Goal: Transaction & Acquisition: Purchase product/service

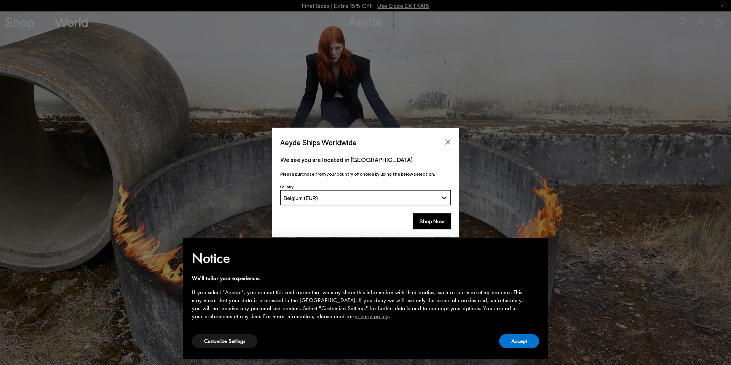
click at [442, 221] on button "Shop Now" at bounding box center [432, 221] width 38 height 16
click at [508, 347] on button "Accept" at bounding box center [519, 341] width 40 height 14
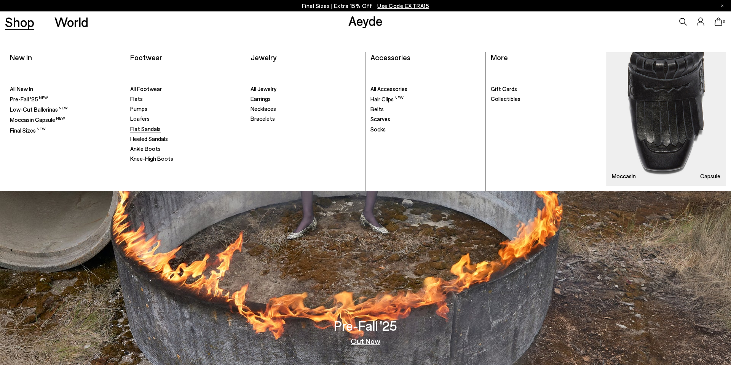
click at [140, 130] on span "Flat Sandals" at bounding box center [145, 128] width 30 height 7
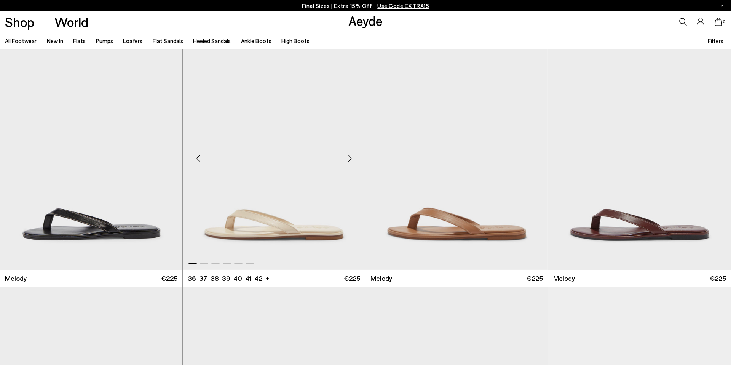
scroll to position [265, 0]
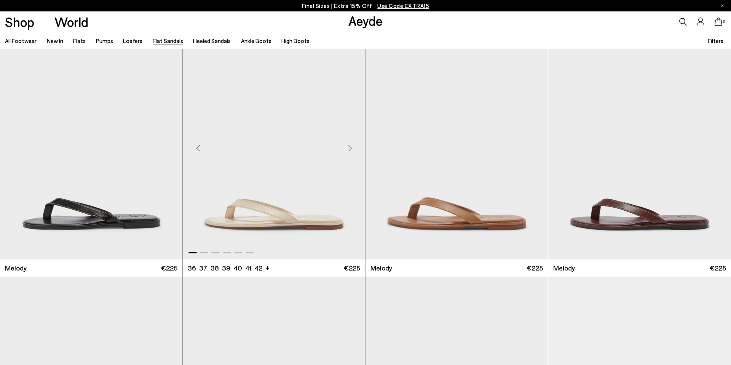
click at [353, 146] on div "Next slide" at bounding box center [349, 147] width 23 height 23
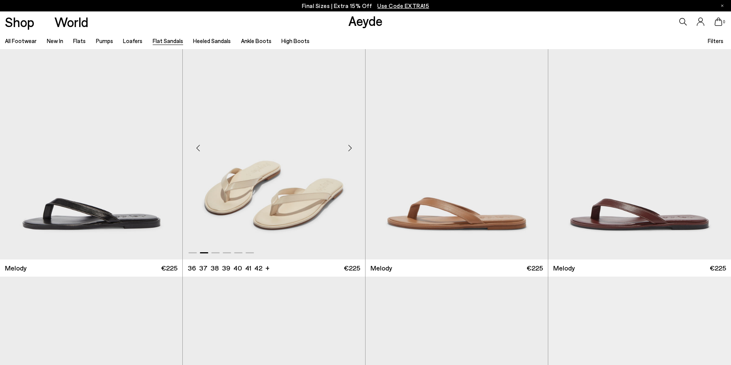
click at [353, 146] on div "Next slide" at bounding box center [349, 147] width 23 height 23
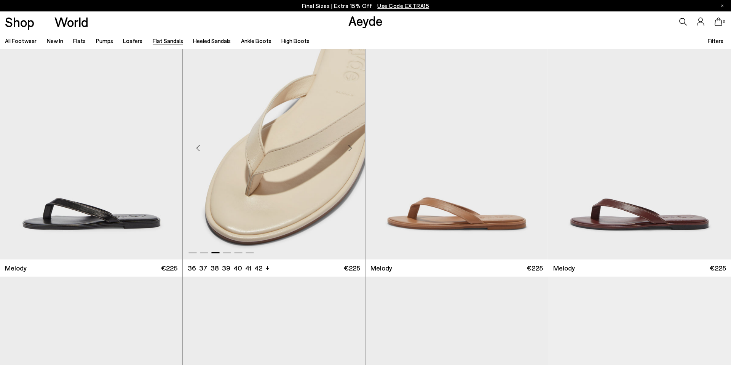
click at [353, 146] on div "Next slide" at bounding box center [349, 147] width 23 height 23
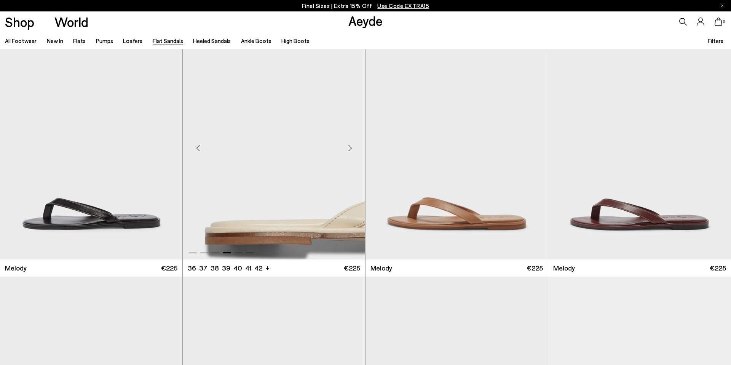
click at [353, 146] on div "Next slide" at bounding box center [349, 147] width 23 height 23
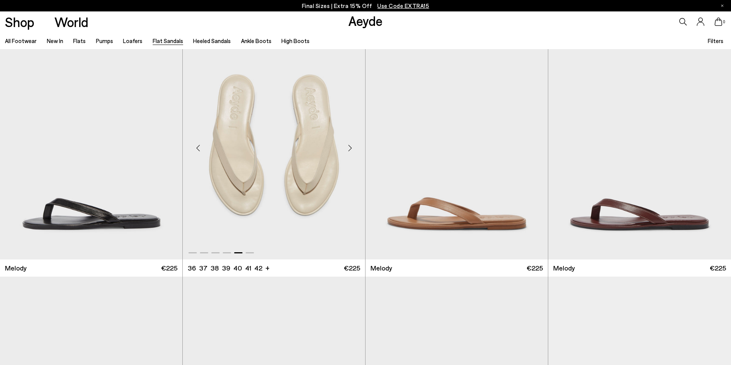
click at [353, 146] on div "Next slide" at bounding box center [349, 147] width 23 height 23
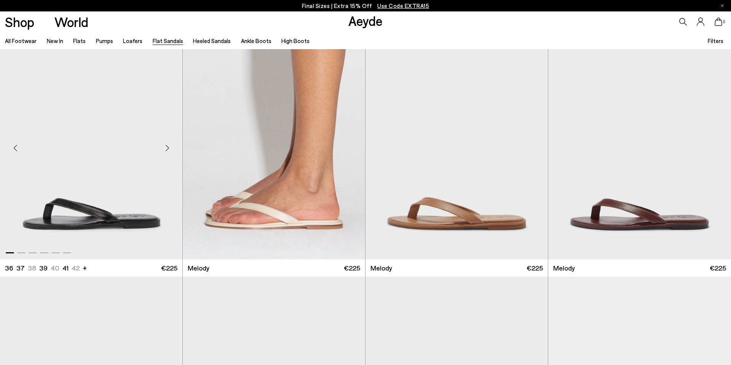
click at [166, 152] on div "Next slide" at bounding box center [167, 147] width 23 height 23
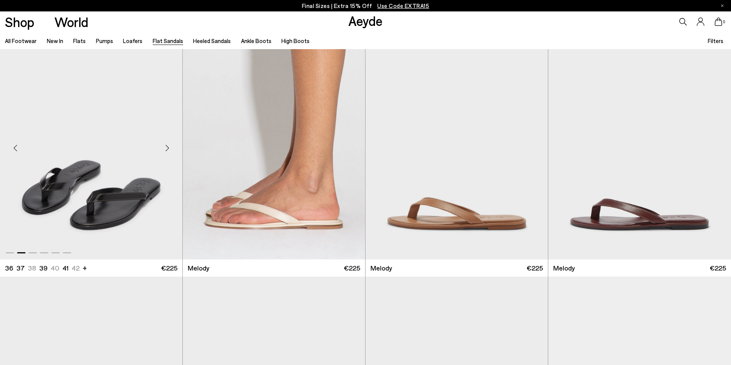
click at [166, 152] on div "Next slide" at bounding box center [167, 147] width 23 height 23
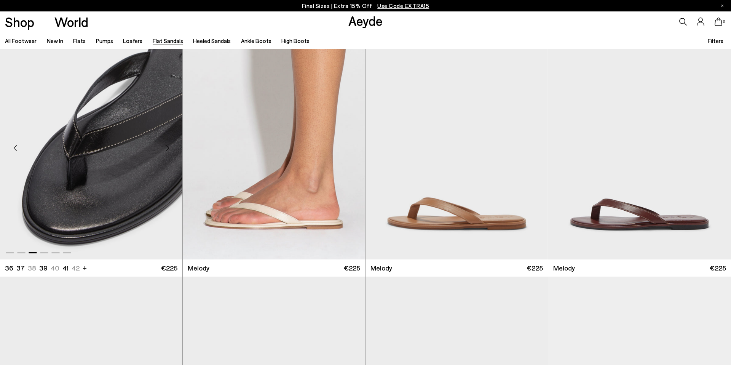
click at [166, 152] on div "Next slide" at bounding box center [167, 147] width 23 height 23
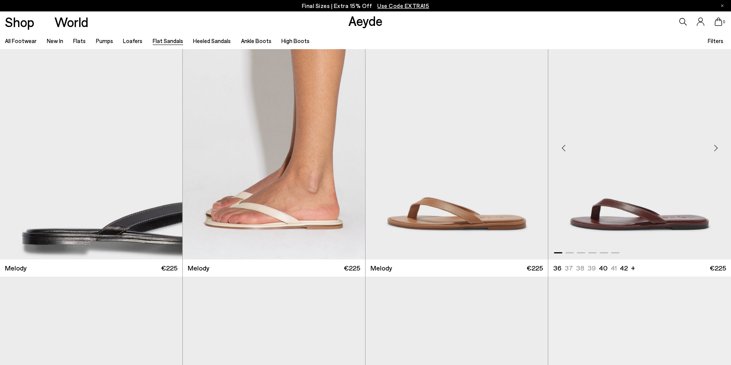
click at [717, 147] on div "Next slide" at bounding box center [715, 147] width 23 height 23
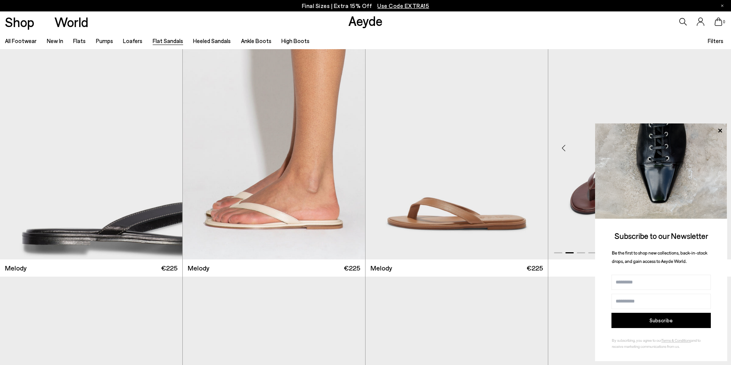
click at [717, 147] on img at bounding box center [661, 170] width 132 height 95
click at [718, 127] on icon at bounding box center [720, 131] width 10 height 10
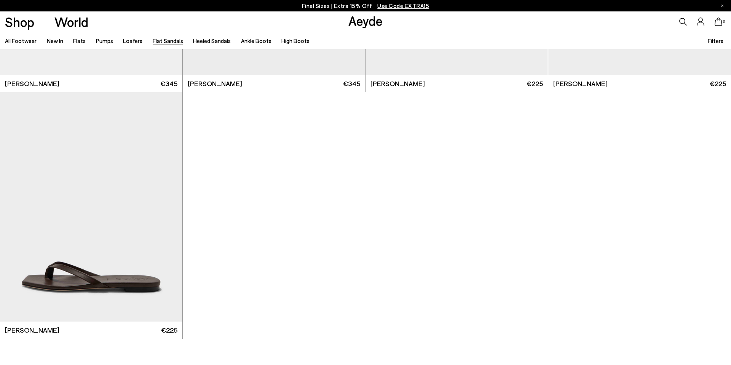
scroll to position [1434, 0]
click at [168, 211] on div "Next slide" at bounding box center [167, 209] width 23 height 23
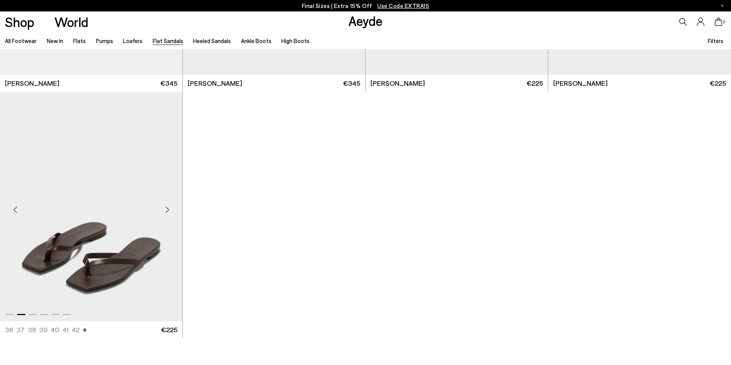
click at [168, 211] on div "Next slide" at bounding box center [167, 209] width 23 height 23
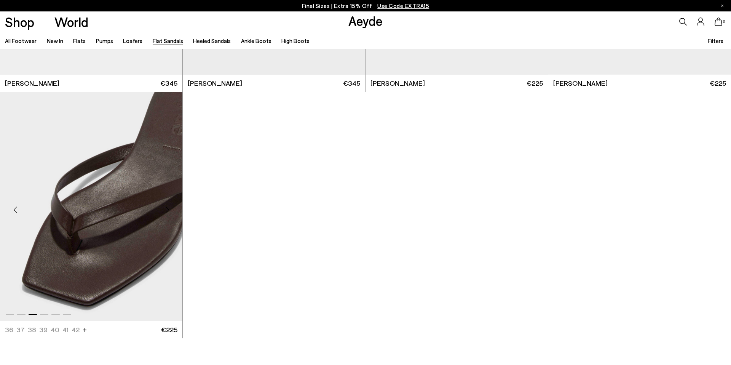
click at [168, 211] on div "Next slide" at bounding box center [167, 209] width 23 height 23
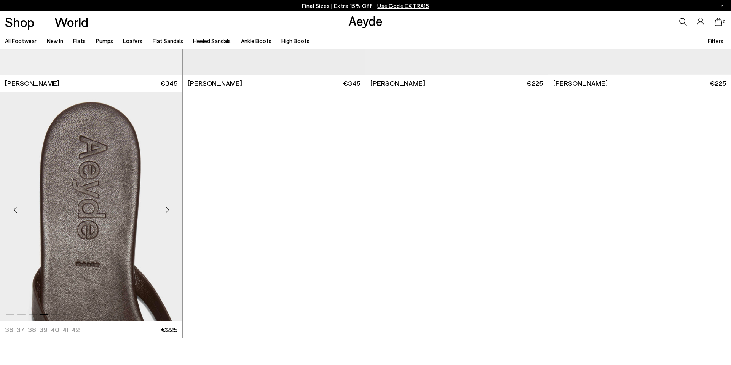
click at [168, 211] on div "Next slide" at bounding box center [167, 209] width 23 height 23
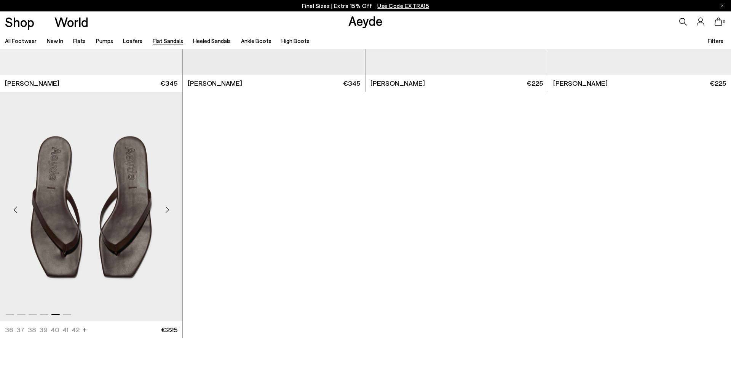
click at [168, 211] on div "Next slide" at bounding box center [167, 209] width 23 height 23
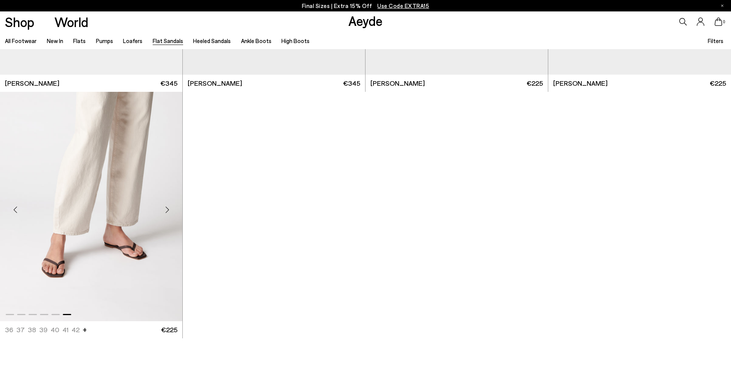
click at [119, 222] on img "6 / 6" at bounding box center [91, 206] width 182 height 229
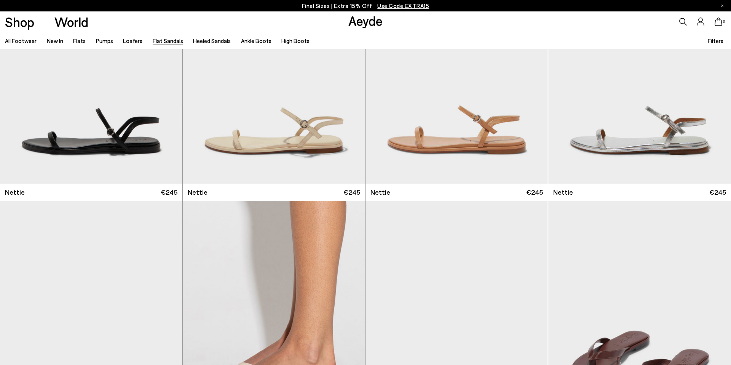
scroll to position [188, 0]
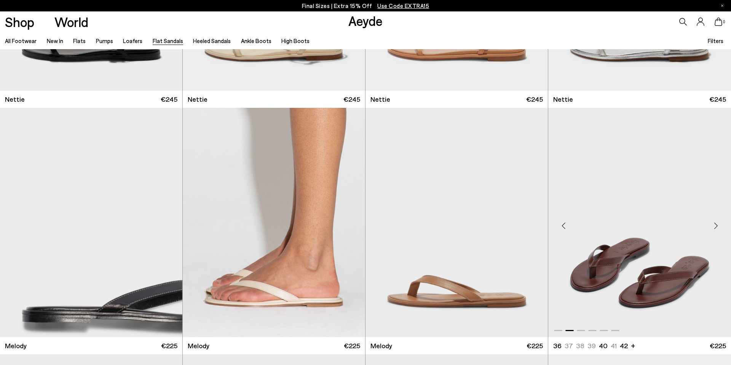
click at [605, 249] on img "2 / 6" at bounding box center [639, 222] width 183 height 229
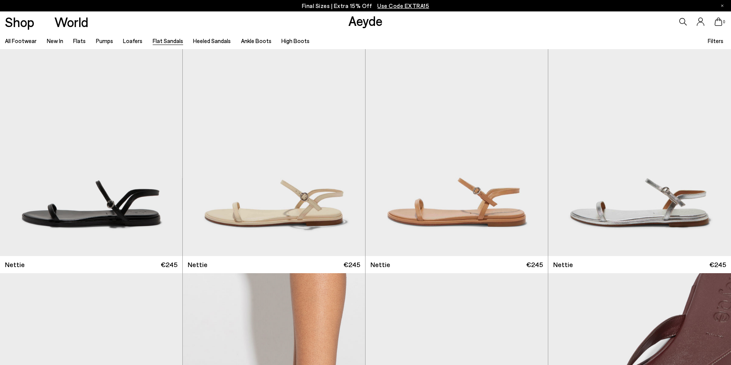
scroll to position [0, 0]
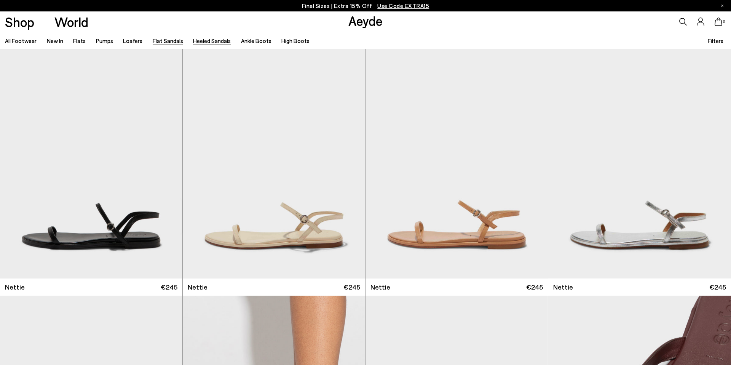
click at [211, 40] on link "Heeled Sandals" at bounding box center [212, 40] width 38 height 7
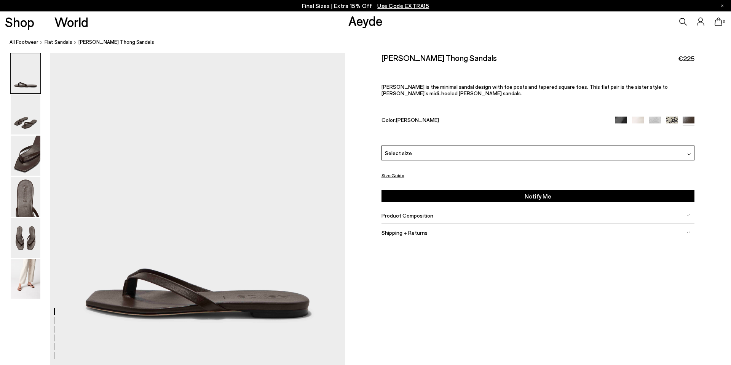
click at [461, 155] on div "Select size" at bounding box center [537, 152] width 313 height 15
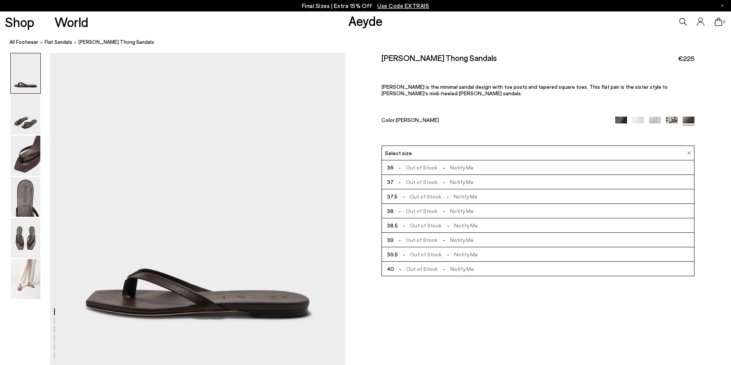
click at [460, 153] on div "Select size" at bounding box center [537, 152] width 313 height 15
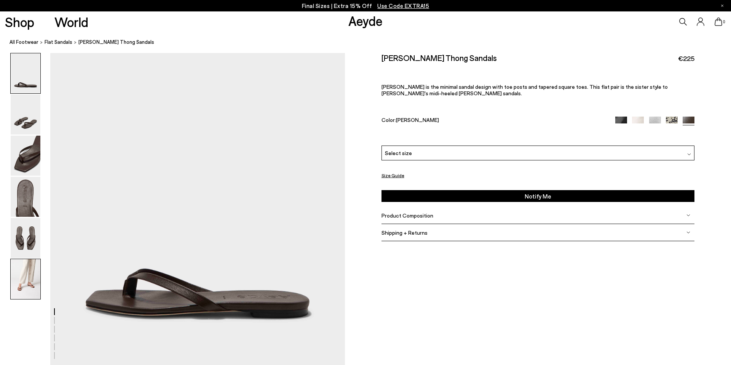
click at [30, 286] on img at bounding box center [26, 279] width 30 height 40
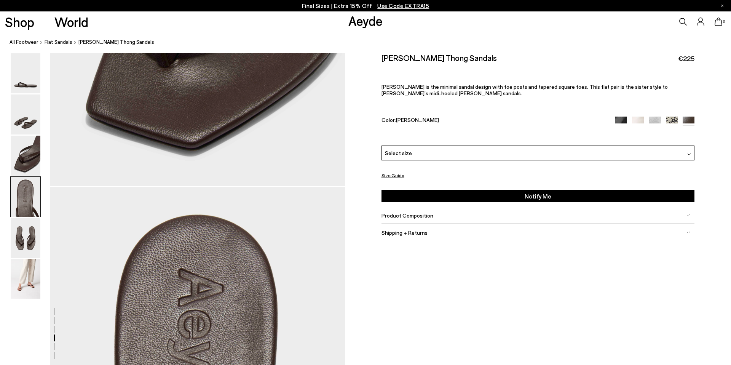
scroll to position [1940, 0]
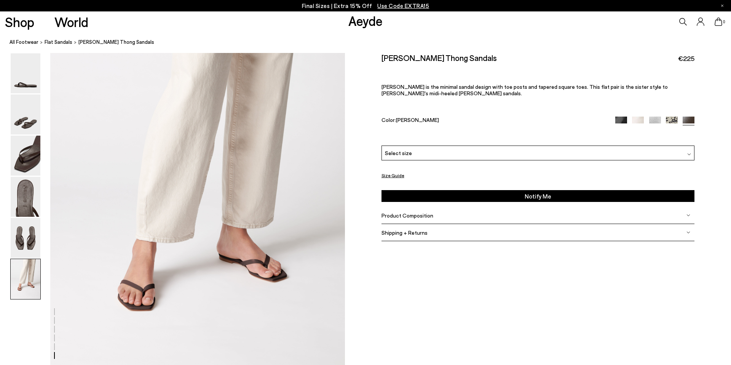
click at [671, 118] on img at bounding box center [672, 122] width 12 height 12
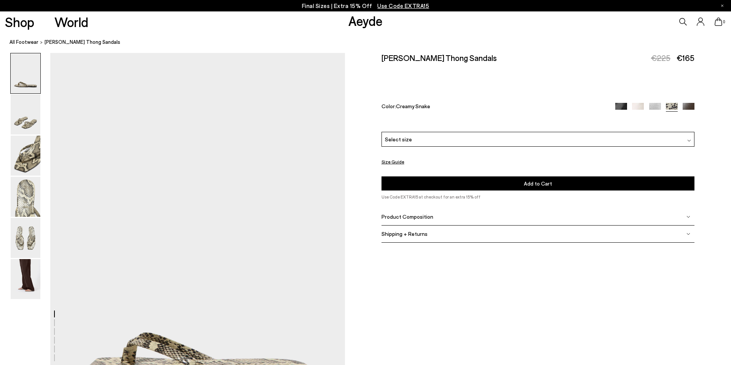
click at [609, 149] on div "Please Select a Color Creamy Snake Black Nappa Creamy Nappa Silver Nappa Creamy…" at bounding box center [537, 161] width 313 height 59
click at [609, 142] on div "Select size" at bounding box center [537, 139] width 313 height 15
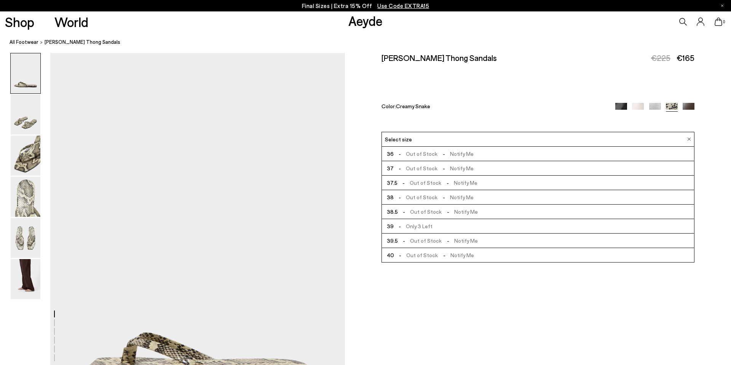
click at [639, 105] on img at bounding box center [638, 109] width 12 height 12
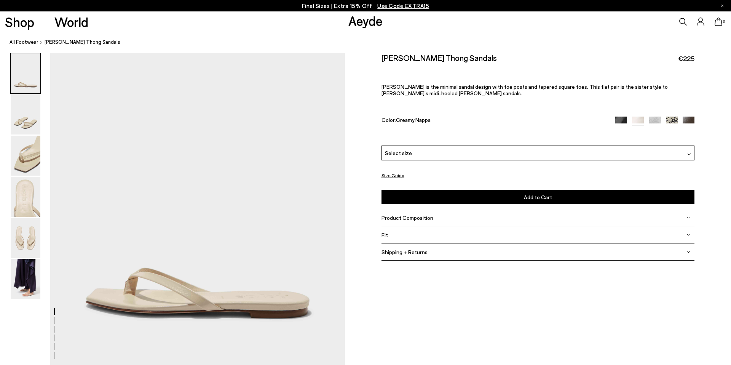
click at [561, 154] on div "Select size" at bounding box center [537, 152] width 313 height 15
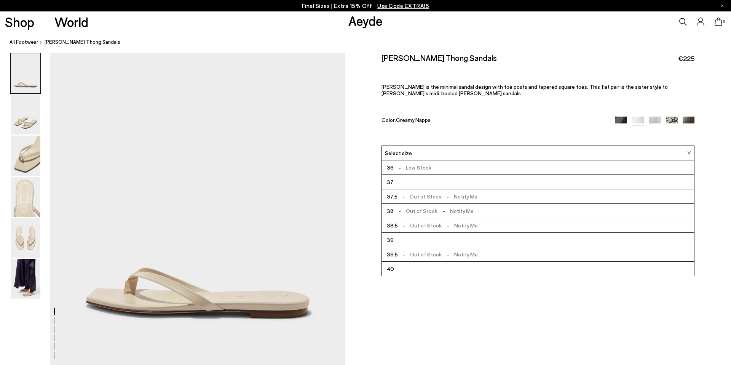
click at [561, 154] on div "Select size" at bounding box center [537, 152] width 313 height 15
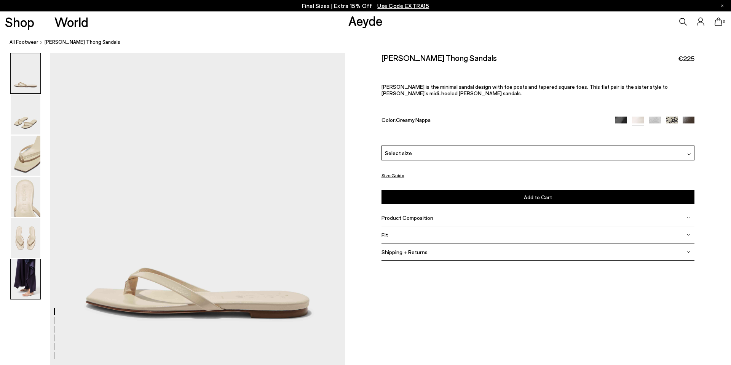
click at [29, 281] on img at bounding box center [26, 279] width 30 height 40
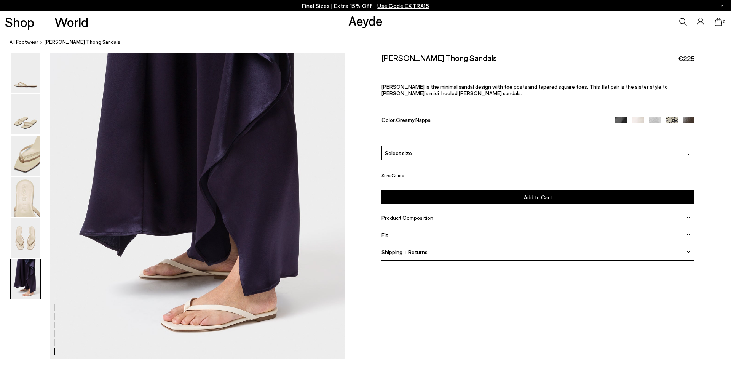
scroll to position [1977, 0]
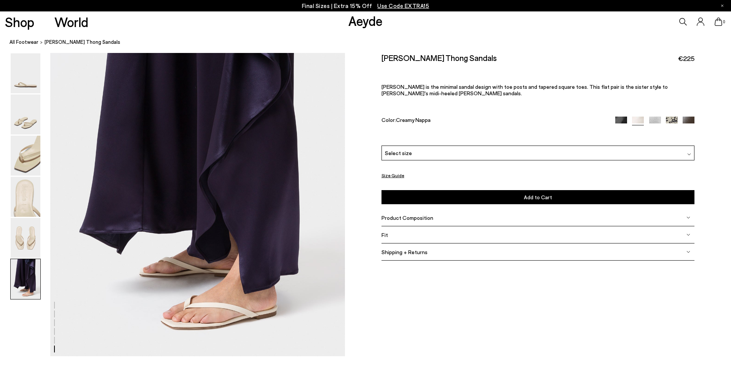
click at [618, 119] on img at bounding box center [621, 122] width 12 height 12
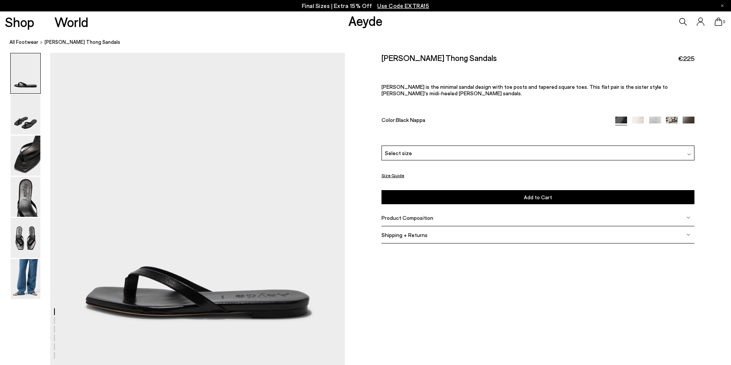
click at [629, 163] on div "Please Select a Color Black Nappa Black Nappa Creamy Nappa Silver Nappa Creamy …" at bounding box center [537, 174] width 313 height 59
click at [628, 152] on div "Select size" at bounding box center [537, 152] width 313 height 15
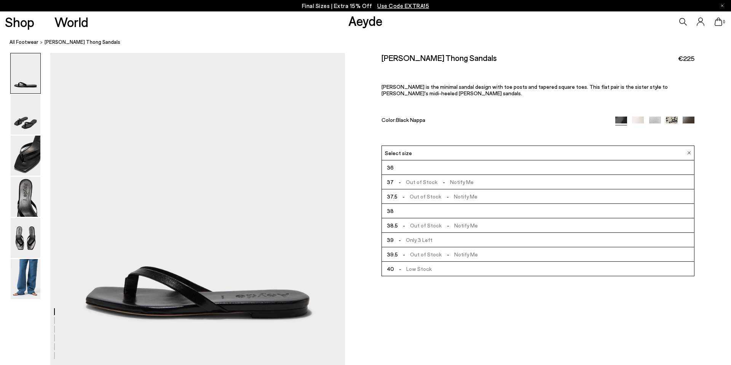
click at [657, 118] on img at bounding box center [655, 122] width 12 height 12
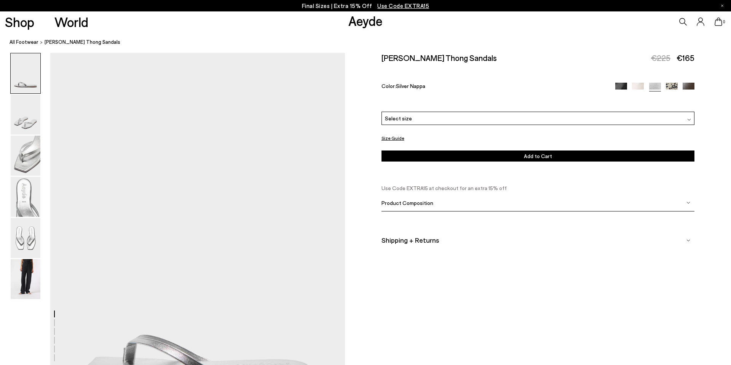
click at [687, 87] on img at bounding box center [688, 89] width 12 height 12
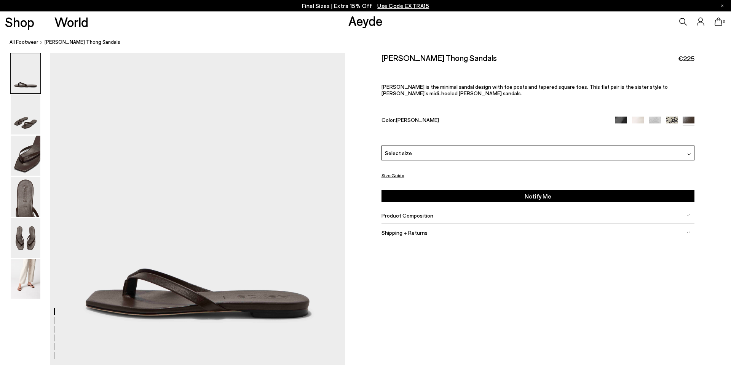
click at [612, 150] on div "Select size" at bounding box center [537, 152] width 313 height 15
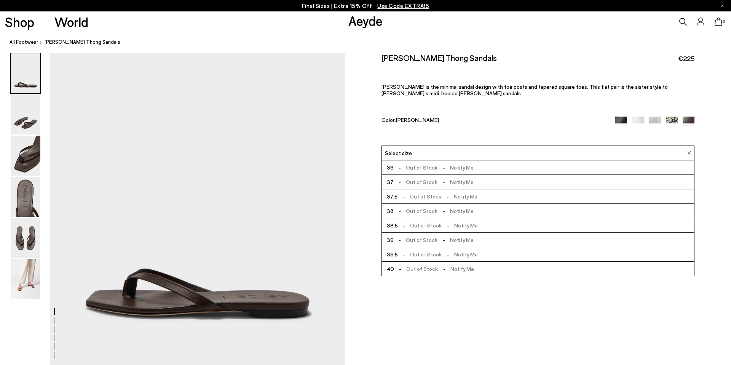
click at [441, 196] on span "-" at bounding box center [447, 196] width 12 height 6
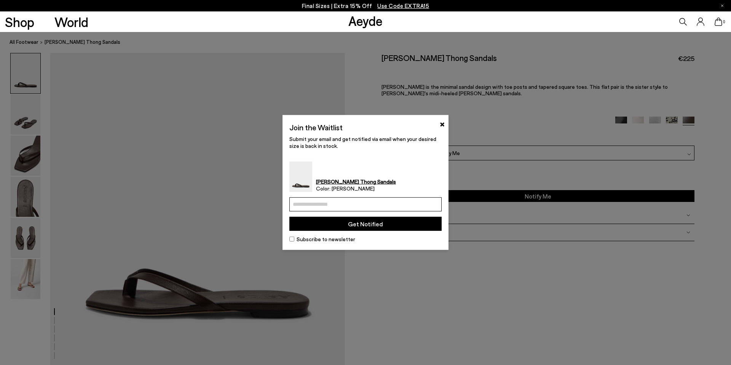
click at [419, 196] on div "Join the Waitlist × Submit your email and get notified via email when your desi…" at bounding box center [365, 182] width 152 height 121
click at [412, 204] on input "email" at bounding box center [365, 204] width 152 height 14
type input "**********"
click at [386, 225] on button "Get Notified" at bounding box center [365, 224] width 152 height 14
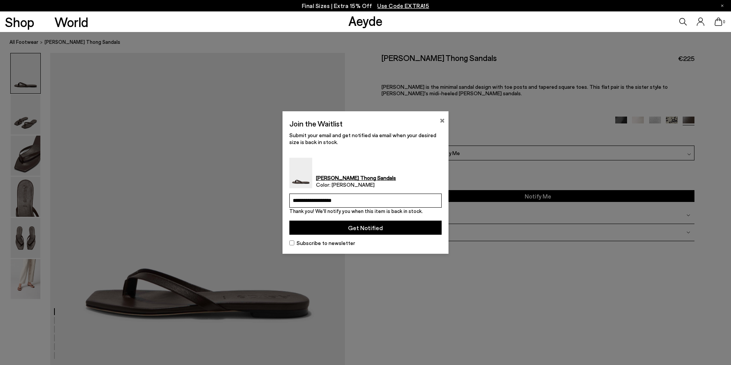
click at [441, 118] on button "×" at bounding box center [442, 119] width 5 height 9
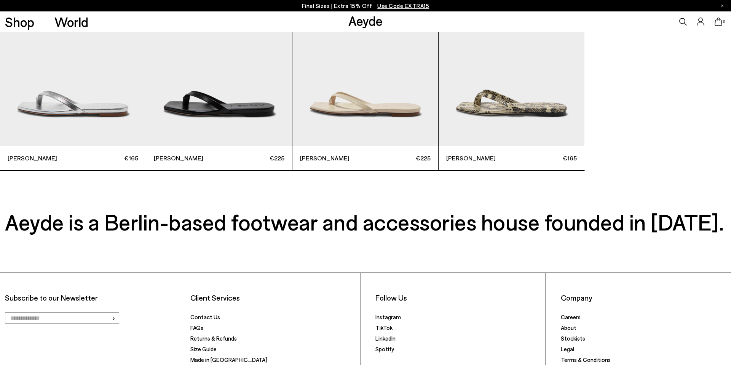
scroll to position [2804, 0]
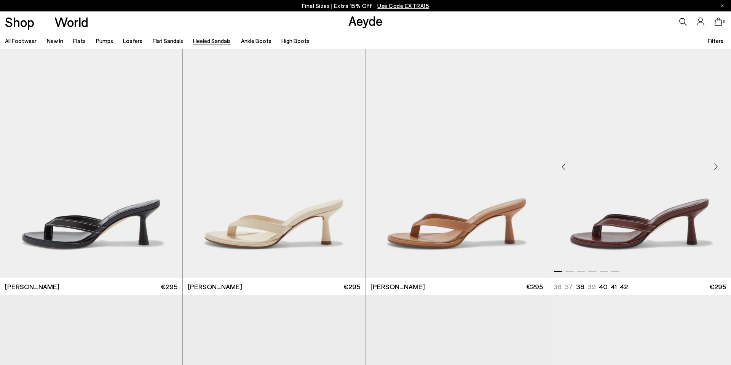
scroll to position [246, 0]
click at [715, 167] on div "Next slide" at bounding box center [715, 166] width 23 height 23
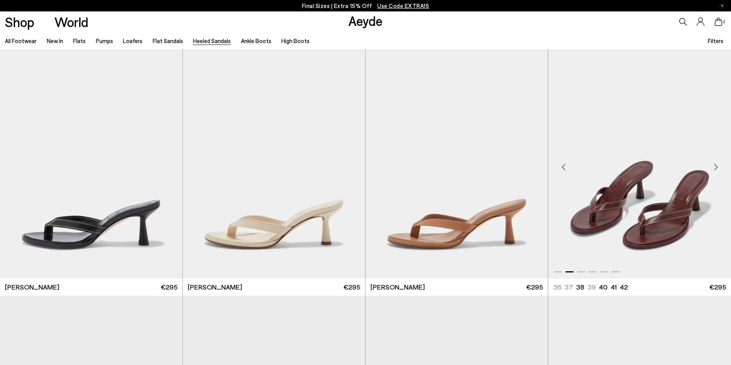
click at [715, 167] on div "Next slide" at bounding box center [715, 166] width 23 height 23
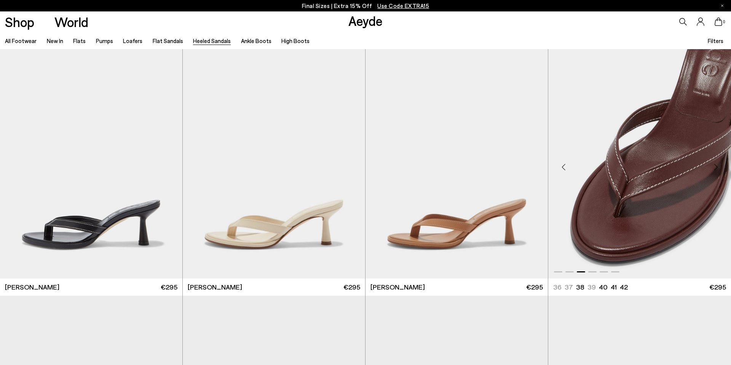
click at [715, 167] on div "Next slide" at bounding box center [715, 166] width 23 height 23
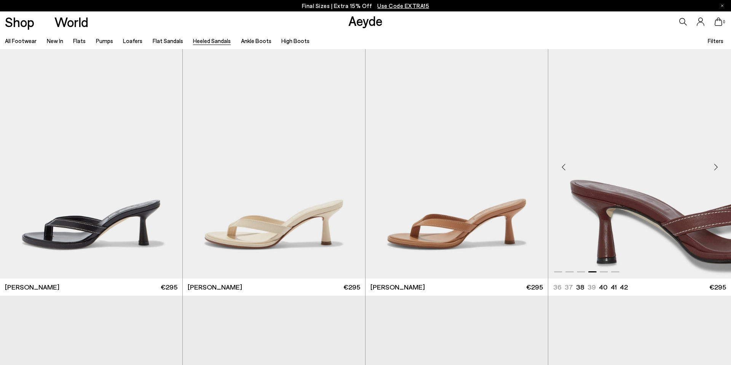
click at [715, 167] on div "Next slide" at bounding box center [715, 166] width 23 height 23
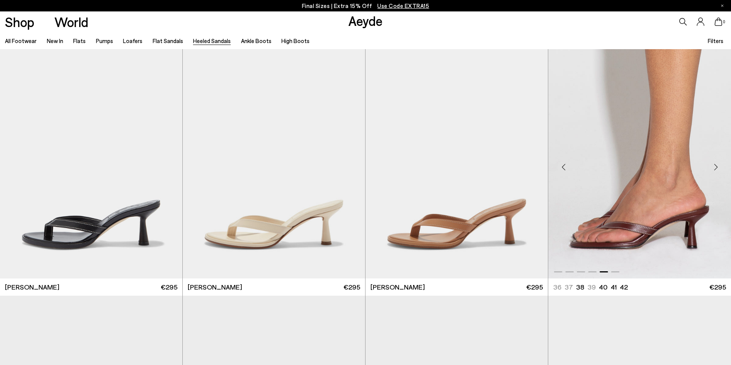
click at [715, 168] on div "Next slide" at bounding box center [715, 166] width 23 height 23
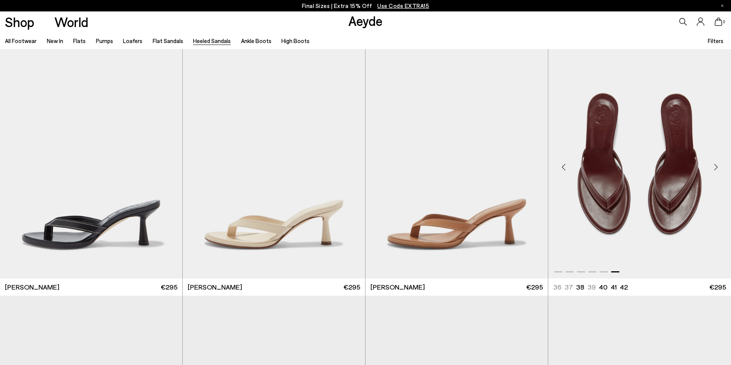
click at [714, 168] on div "Next slide" at bounding box center [715, 166] width 23 height 23
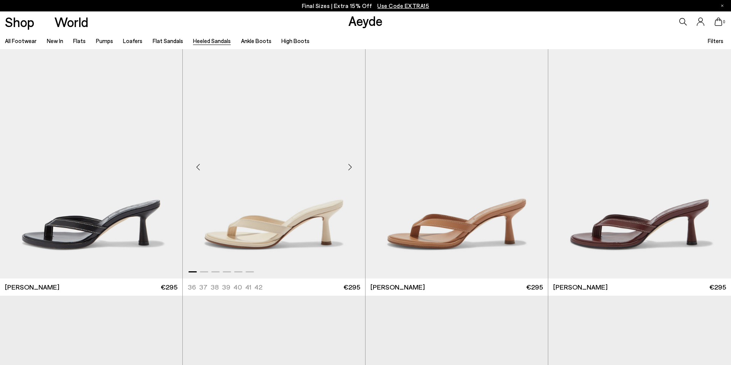
click at [352, 162] on div "Next slide" at bounding box center [349, 166] width 23 height 23
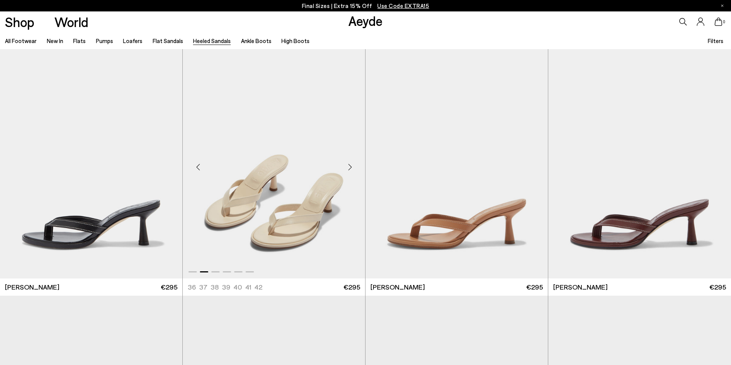
click at [352, 162] on div "Next slide" at bounding box center [349, 166] width 23 height 23
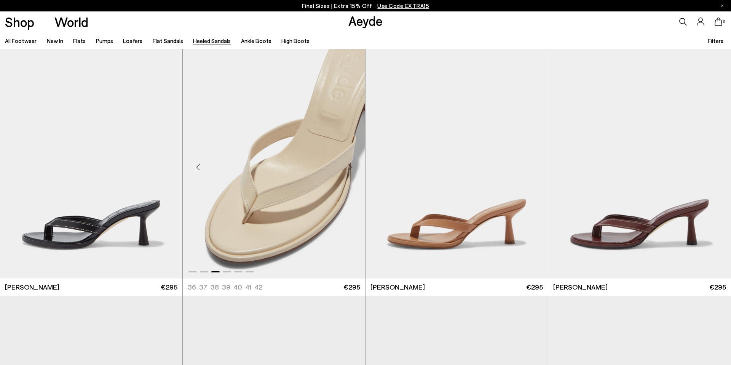
click at [352, 162] on div "Next slide" at bounding box center [349, 166] width 23 height 23
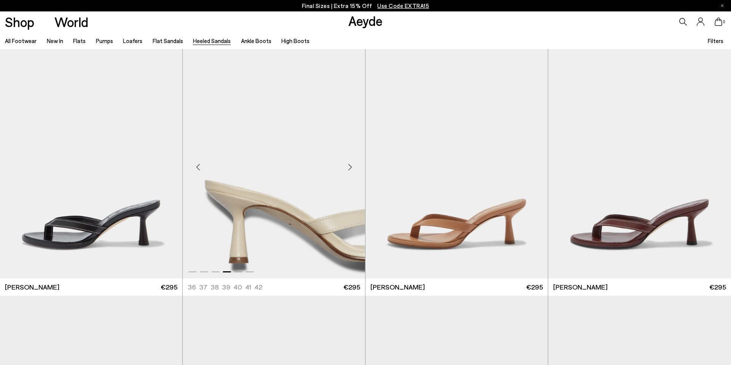
click at [347, 181] on img "4 / 6" at bounding box center [274, 163] width 182 height 229
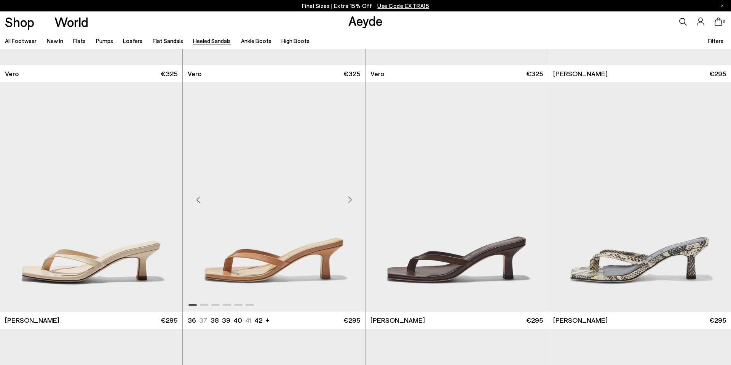
scroll to position [754, 0]
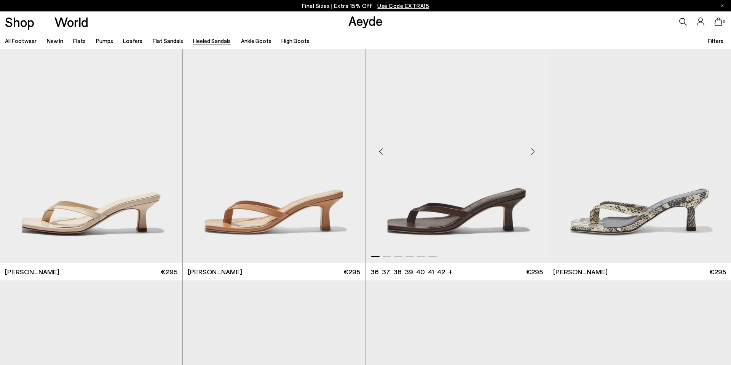
click at [530, 154] on div "Next slide" at bounding box center [532, 151] width 23 height 23
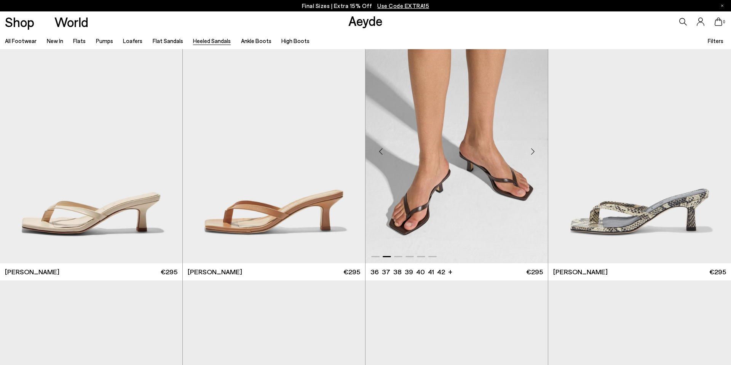
click at [531, 154] on div "Next slide" at bounding box center [532, 151] width 23 height 23
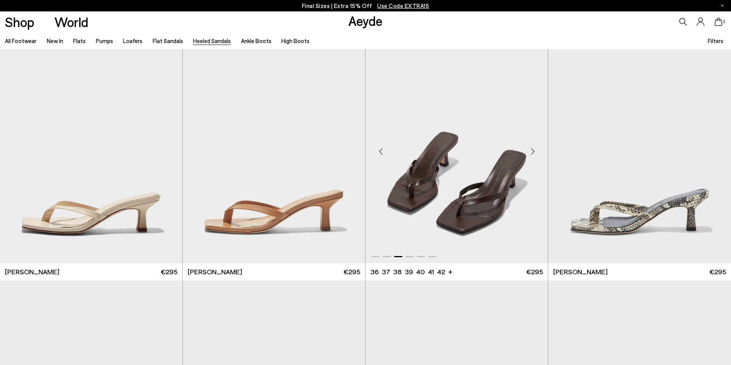
click at [530, 154] on div "Next slide" at bounding box center [532, 151] width 23 height 23
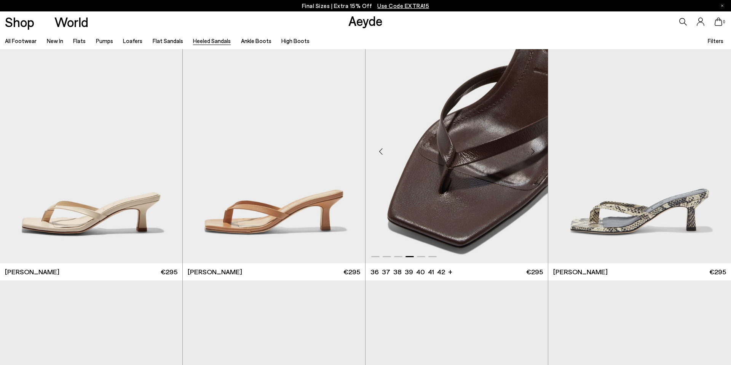
click at [530, 154] on div "Next slide" at bounding box center [532, 151] width 23 height 23
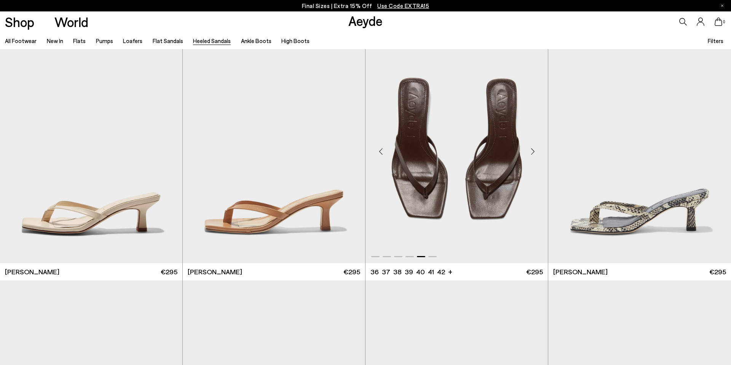
click at [530, 154] on div "Next slide" at bounding box center [532, 151] width 23 height 23
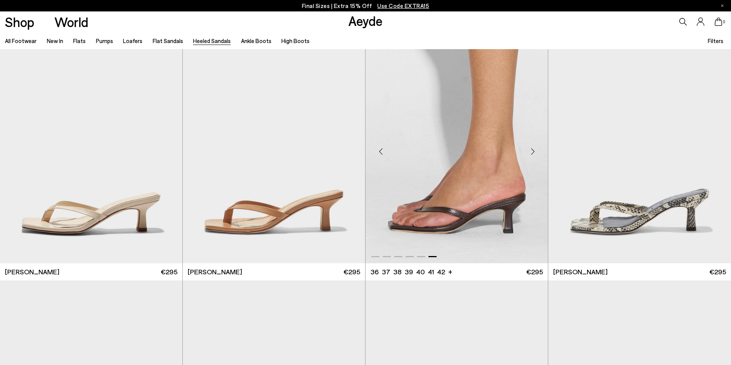
click at [431, 227] on img "6 / 6" at bounding box center [456, 148] width 182 height 229
click at [461, 190] on img "6 / 6" at bounding box center [456, 148] width 182 height 229
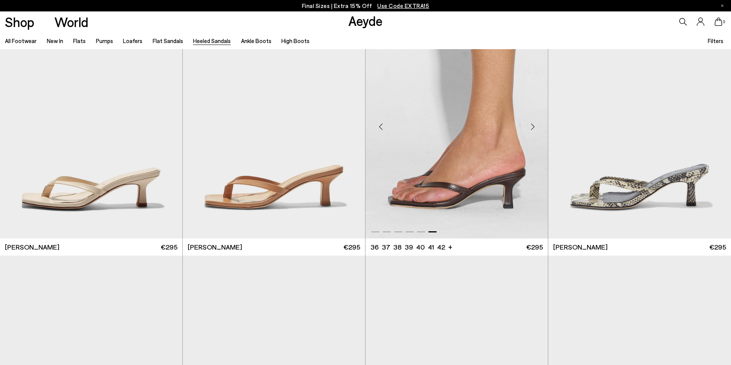
scroll to position [802, 0]
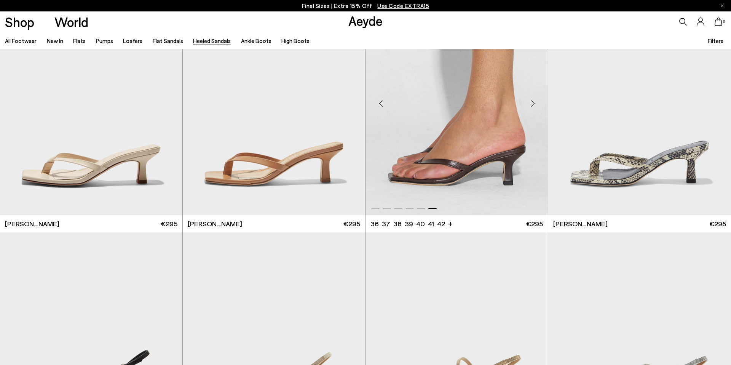
click at [457, 198] on img "6 / 6" at bounding box center [456, 100] width 182 height 229
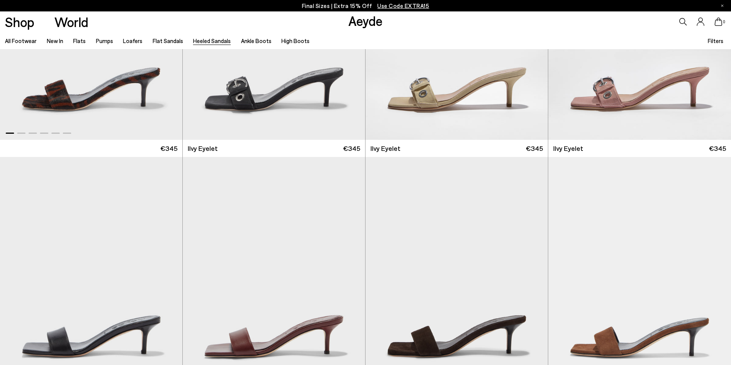
scroll to position [1722, 0]
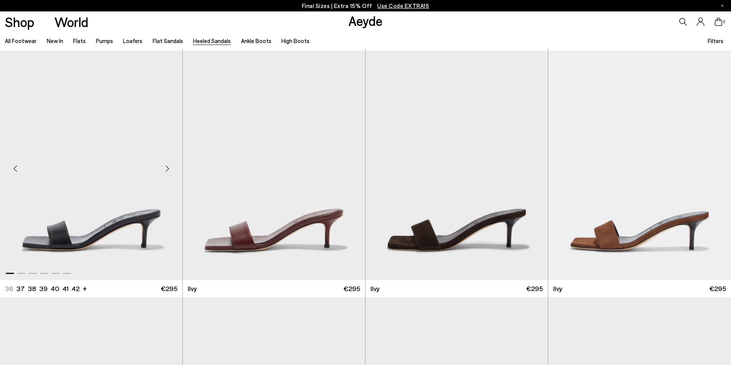
click at [166, 168] on div "Next slide" at bounding box center [167, 168] width 23 height 23
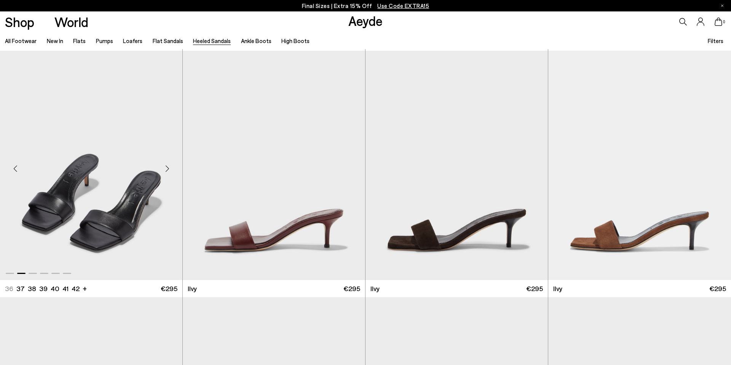
click at [166, 168] on div "Next slide" at bounding box center [167, 168] width 23 height 23
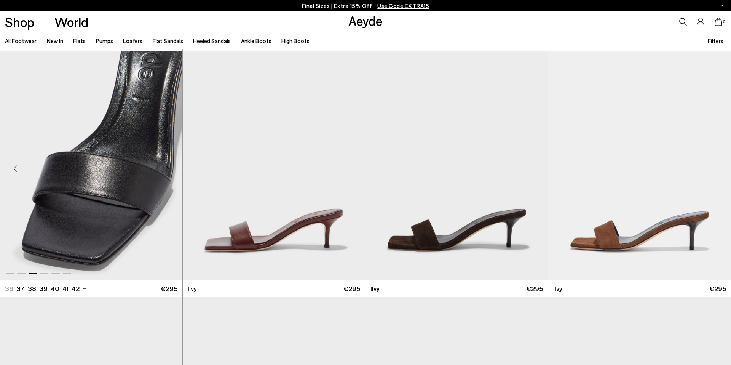
click at [166, 168] on div "Next slide" at bounding box center [167, 168] width 23 height 23
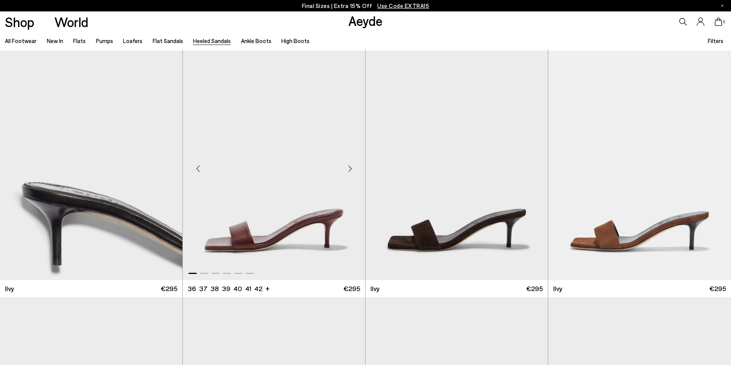
click at [348, 170] on div "Next slide" at bounding box center [349, 168] width 23 height 23
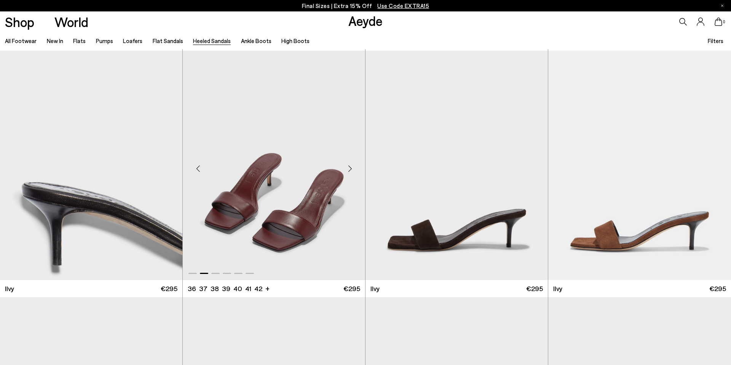
click at [349, 170] on div "Next slide" at bounding box center [349, 168] width 23 height 23
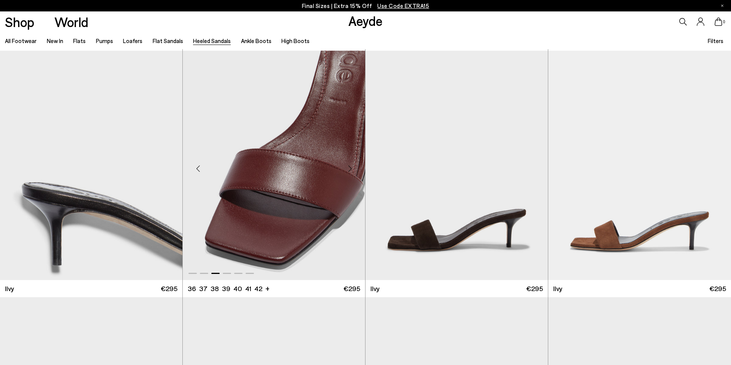
click at [349, 170] on div "Next slide" at bounding box center [349, 168] width 23 height 23
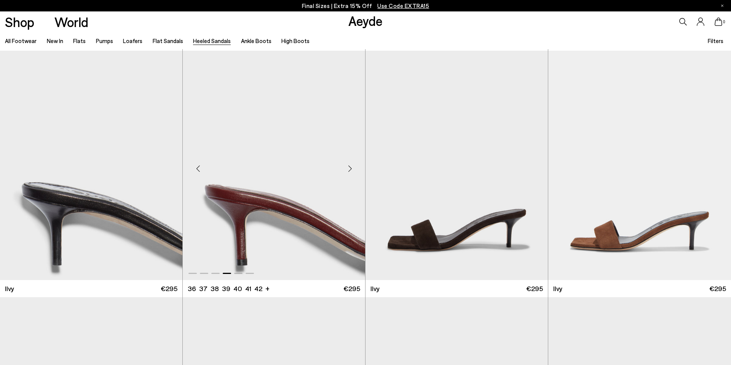
click at [349, 170] on div "Next slide" at bounding box center [349, 168] width 23 height 23
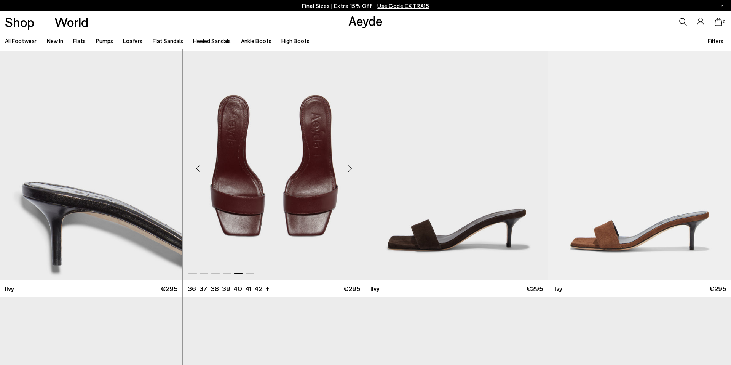
click at [349, 170] on div "Next slide" at bounding box center [349, 168] width 23 height 23
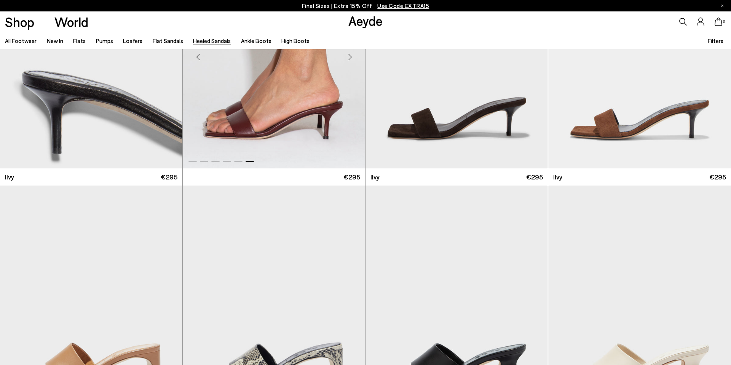
scroll to position [1829, 0]
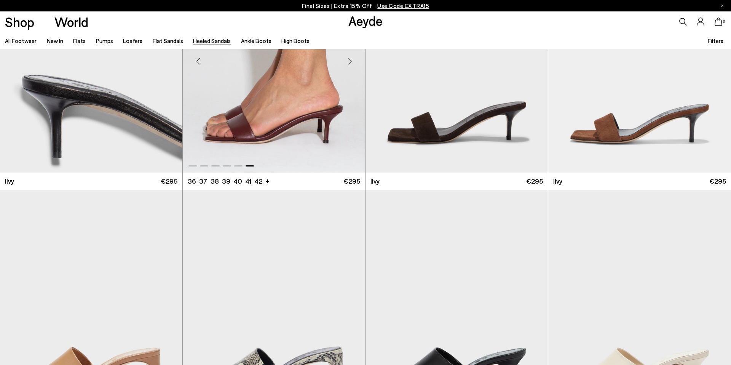
click at [312, 132] on img "6 / 6" at bounding box center [274, 57] width 182 height 229
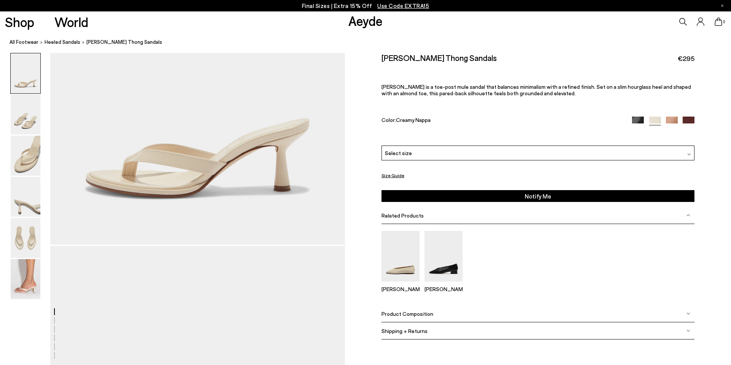
scroll to position [120, 0]
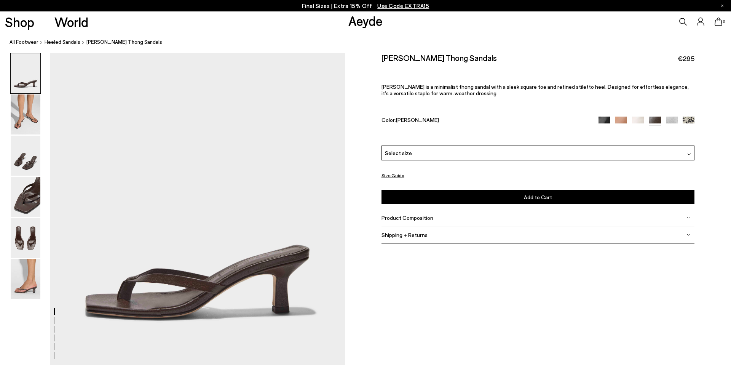
scroll to position [56, 0]
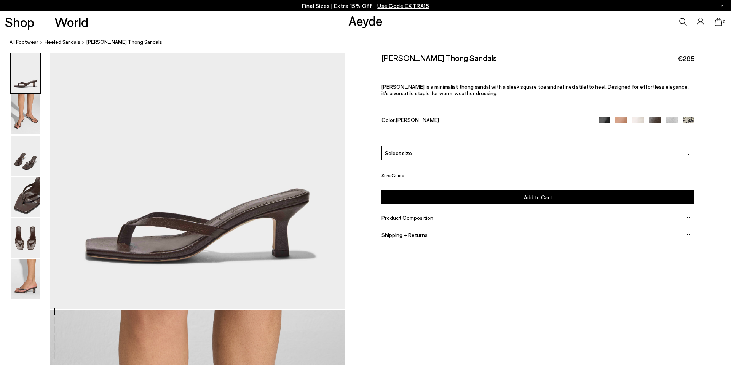
click at [502, 149] on div "Select size" at bounding box center [537, 152] width 313 height 15
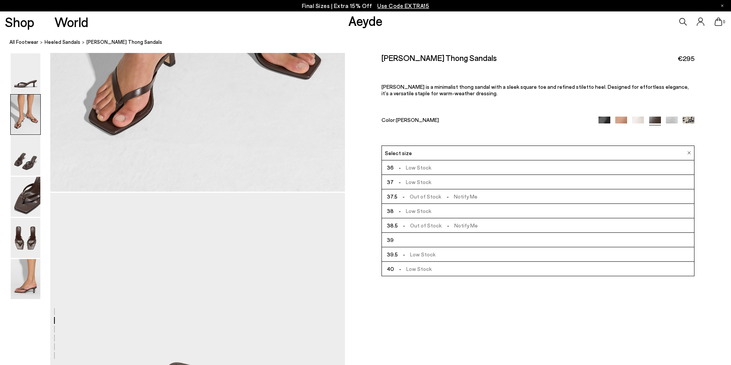
scroll to position [589, 0]
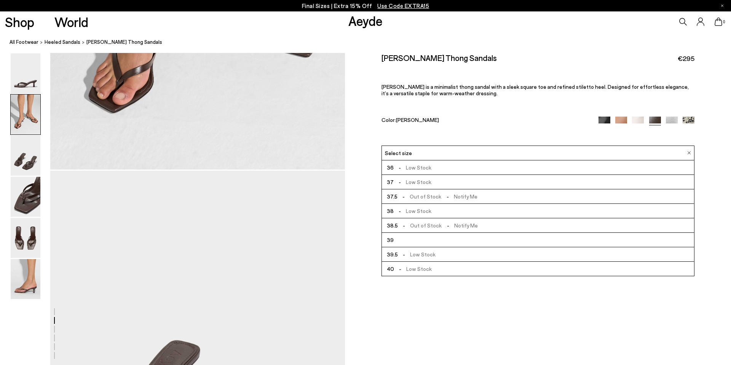
click at [607, 119] on img at bounding box center [604, 122] width 12 height 12
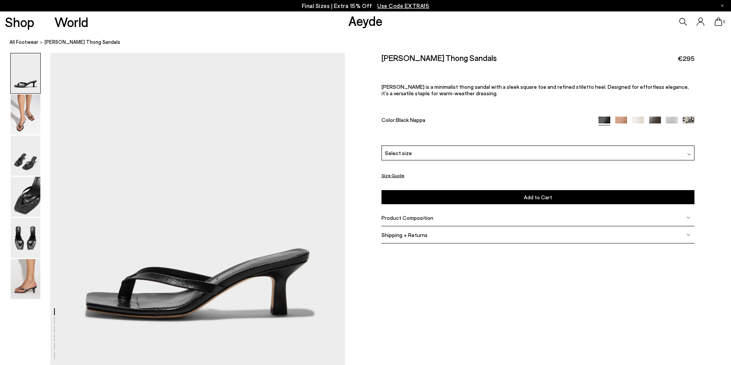
click at [421, 155] on div "Select size" at bounding box center [537, 152] width 313 height 15
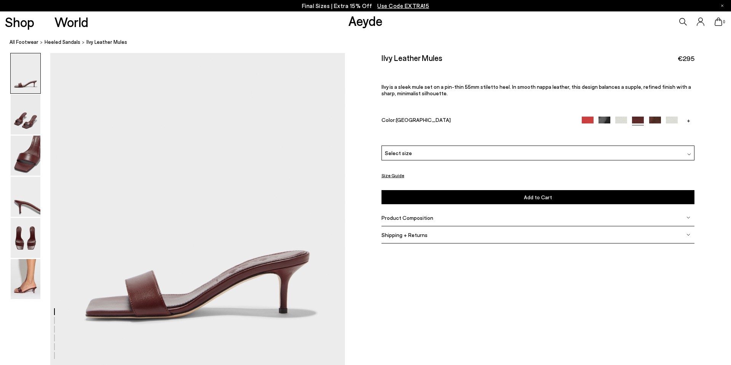
click at [655, 119] on img at bounding box center [655, 122] width 12 height 12
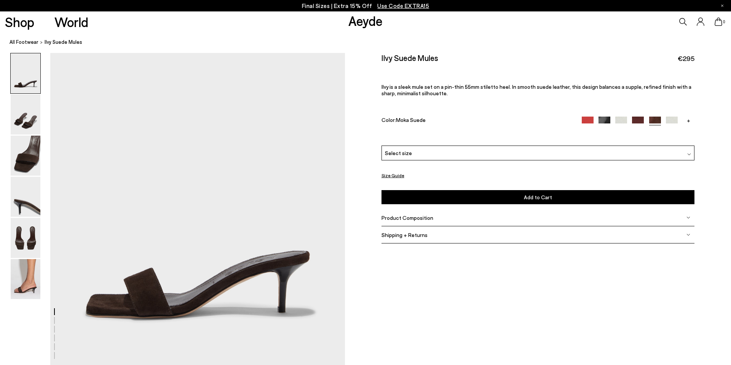
click at [639, 121] on img at bounding box center [638, 122] width 12 height 12
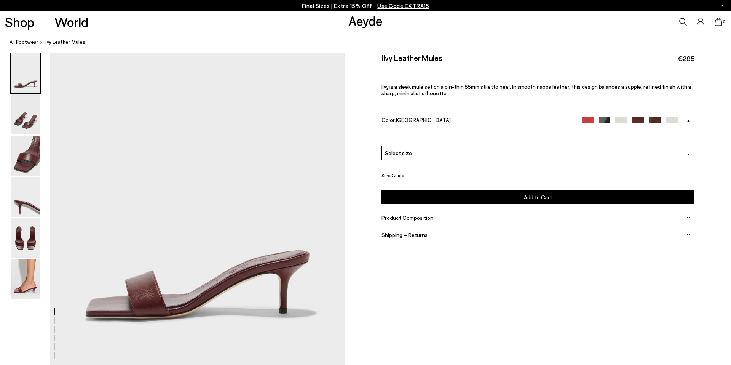
click at [565, 155] on div "Select size" at bounding box center [537, 152] width 313 height 15
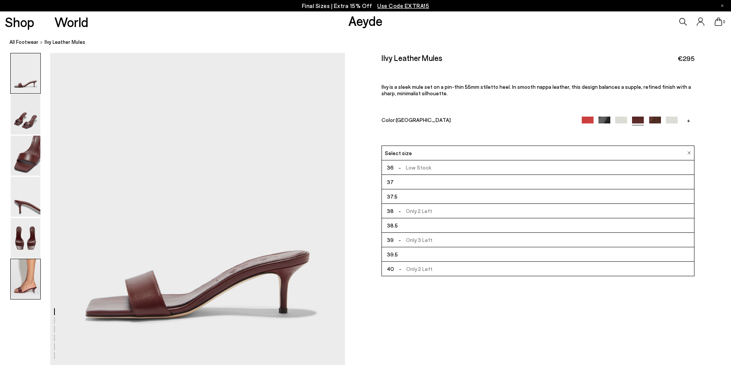
click at [30, 286] on img at bounding box center [26, 279] width 30 height 40
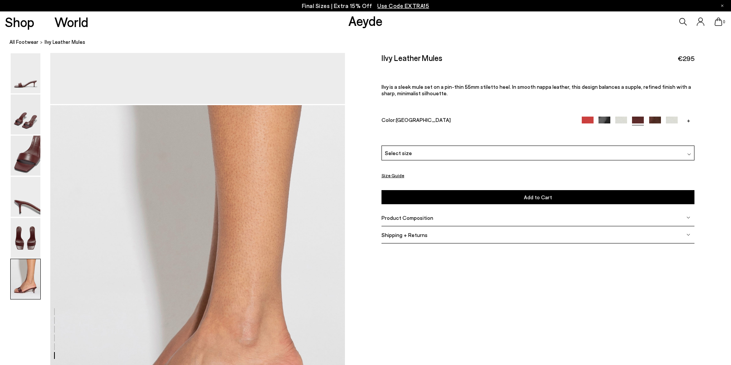
scroll to position [1805, 0]
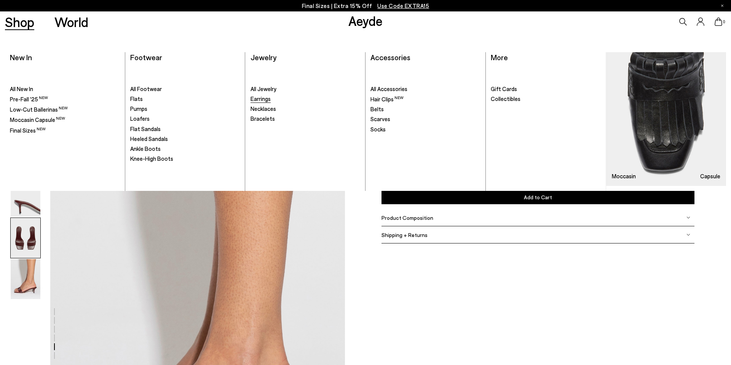
click at [264, 98] on span "Earrings" at bounding box center [260, 98] width 20 height 7
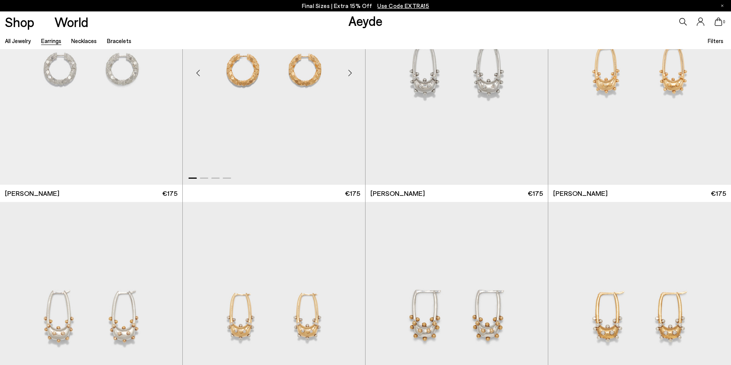
scroll to position [1249, 0]
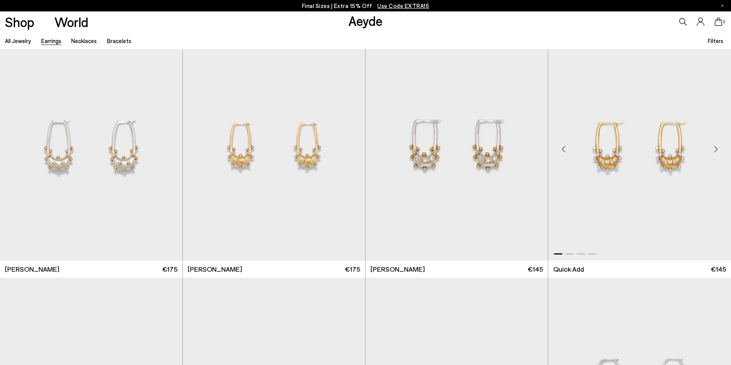
click at [712, 151] on div "Next slide" at bounding box center [715, 149] width 23 height 23
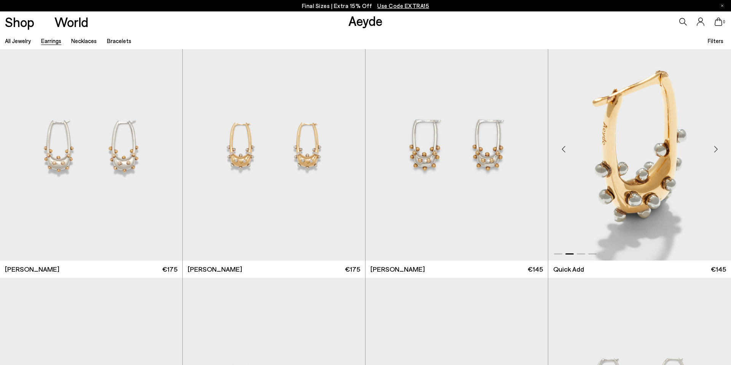
click at [712, 151] on div "Next slide" at bounding box center [715, 149] width 23 height 23
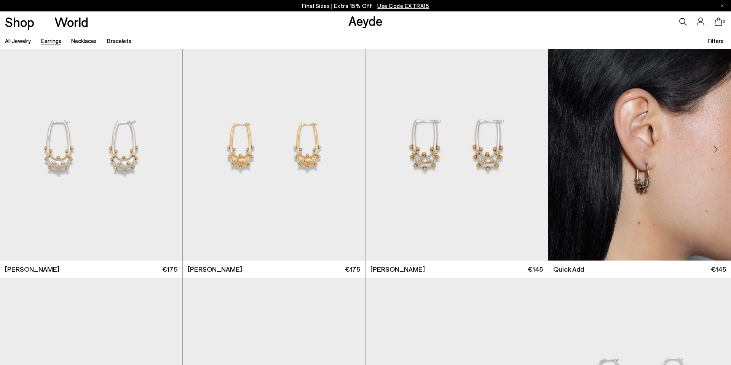
click at [712, 151] on div "Next slide" at bounding box center [715, 149] width 23 height 23
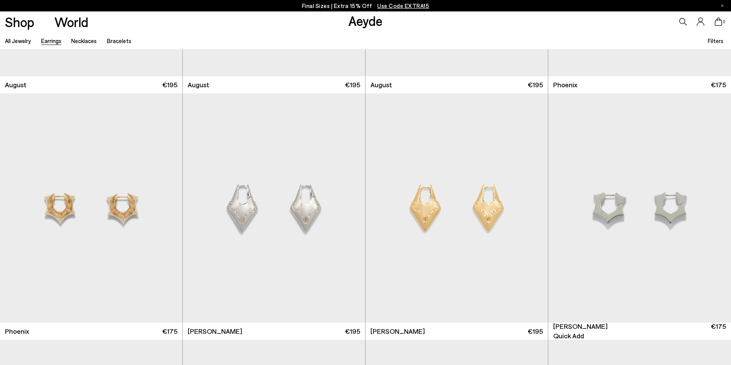
scroll to position [2256, 0]
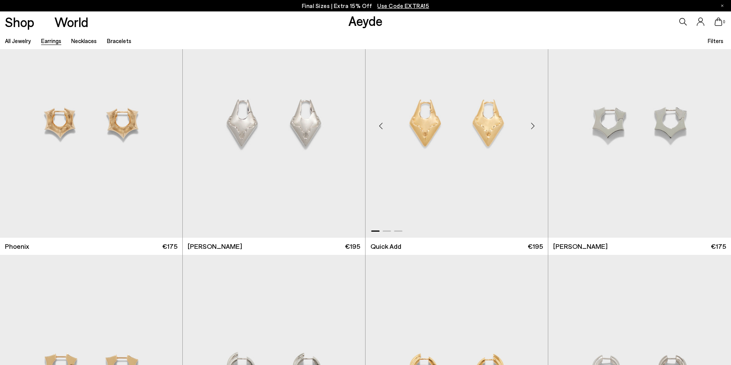
click at [533, 126] on div "Next slide" at bounding box center [532, 126] width 23 height 23
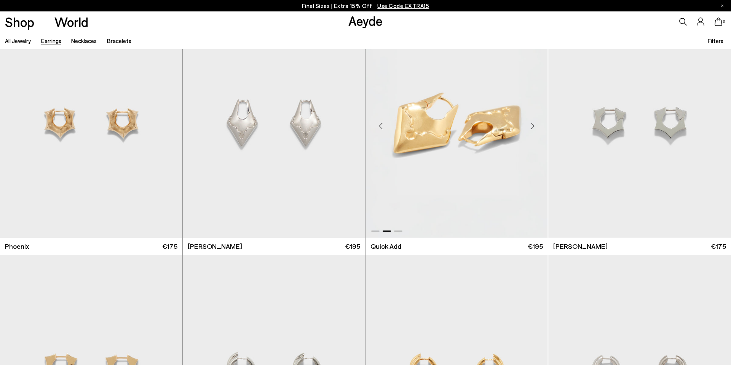
click at [533, 127] on div "Next slide" at bounding box center [532, 126] width 23 height 23
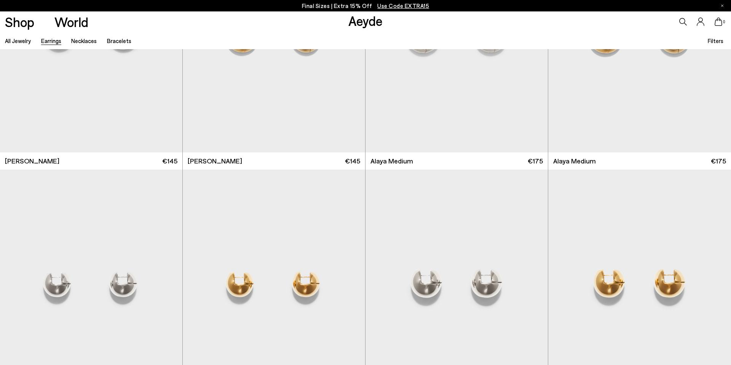
scroll to position [3525, 0]
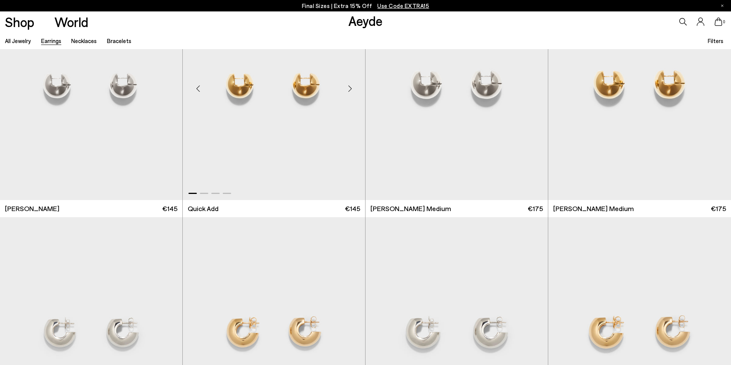
click at [348, 89] on div "Next slide" at bounding box center [349, 88] width 23 height 23
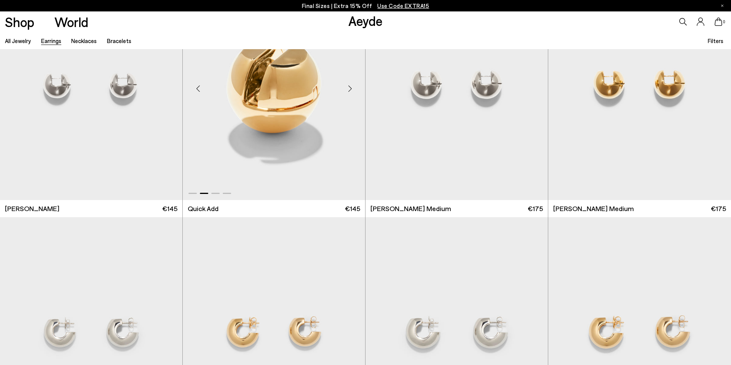
click at [348, 89] on div "Next slide" at bounding box center [349, 88] width 23 height 23
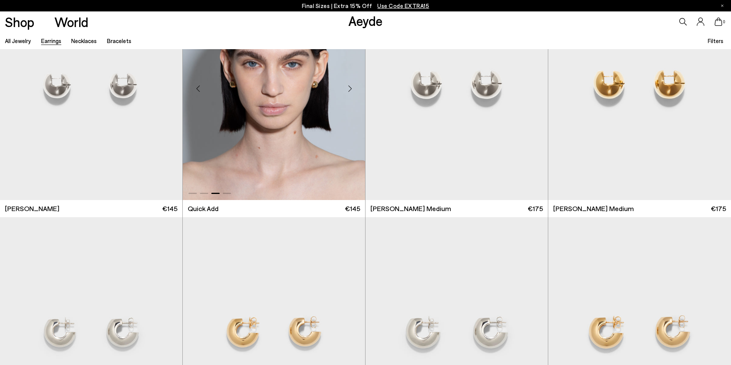
click at [348, 89] on div "Next slide" at bounding box center [349, 88] width 23 height 23
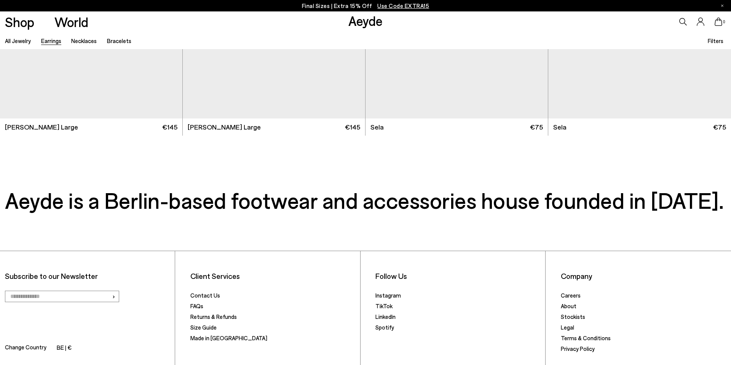
scroll to position [4404, 0]
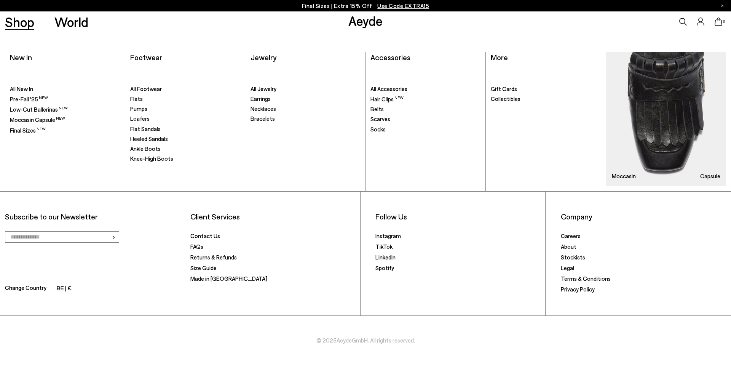
click at [22, 19] on link "Shop" at bounding box center [19, 21] width 29 height 13
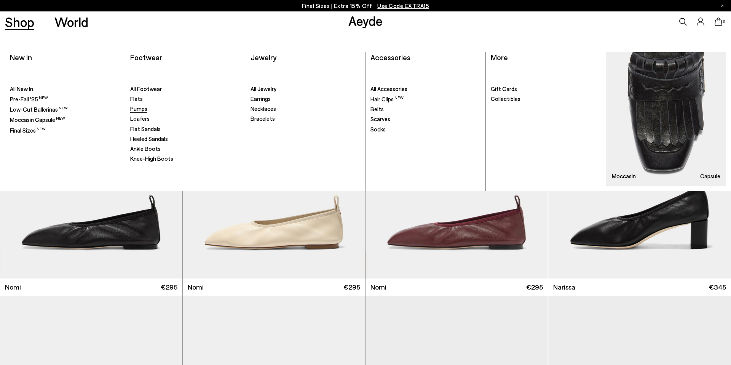
click at [139, 110] on span "Pumps" at bounding box center [138, 108] width 17 height 7
